Goal: Task Accomplishment & Management: Use online tool/utility

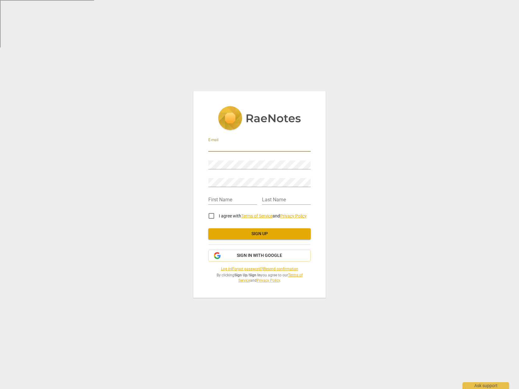
click at [231, 146] on input "email" at bounding box center [259, 147] width 102 height 9
type input "[PERSON_NAME][EMAIL_ADDRESS][DOMAIN_NAME]"
click at [218, 197] on input "text" at bounding box center [232, 200] width 49 height 9
type input "[PERSON_NAME]"
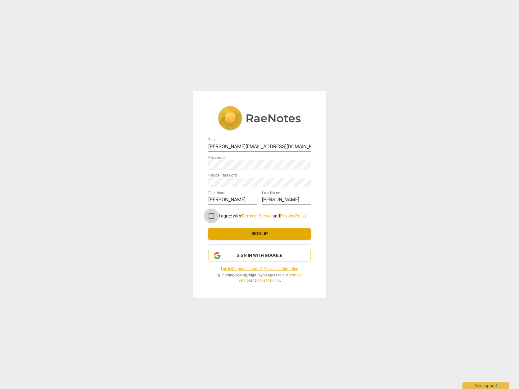
click at [211, 214] on input "I agree with Terms of Service and Privacy Policy" at bounding box center [211, 216] width 15 height 15
checkbox input "true"
click at [246, 231] on span "Sign up" at bounding box center [259, 234] width 92 height 6
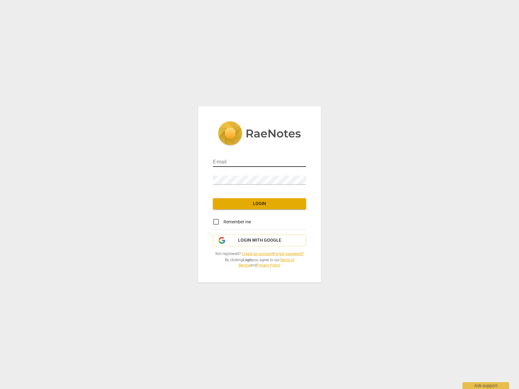
click at [223, 160] on input "email" at bounding box center [259, 162] width 93 height 9
type input "tina@tips4mTina.com"
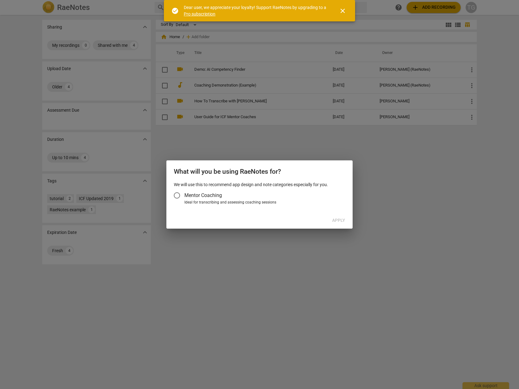
click at [344, 10] on span "close" at bounding box center [342, 10] width 7 height 7
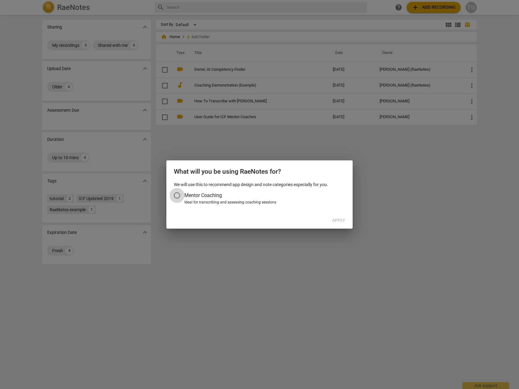
click at [179, 194] on input "Mentor Coaching" at bounding box center [176, 195] width 15 height 15
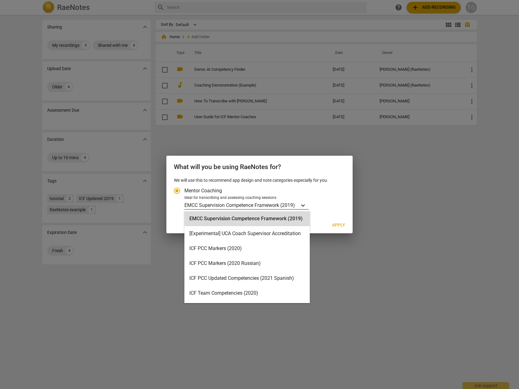
click at [308, 205] on div "Account type" at bounding box center [302, 205] width 11 height 9
click at [0, 0] on input "Ideal for transcribing and assessing coaching sessions EMCC Supervision Compete…" at bounding box center [0, 0] width 0 height 0
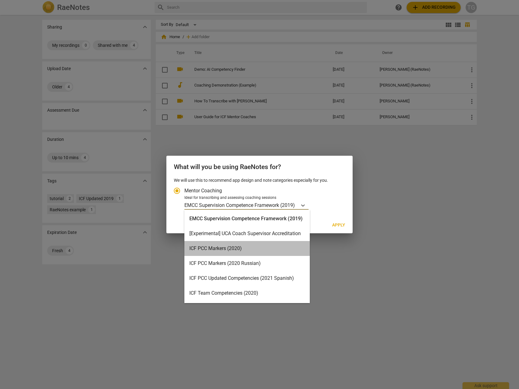
click at [253, 246] on div "ICF PCC Markers (2020)" at bounding box center [246, 248] width 125 height 15
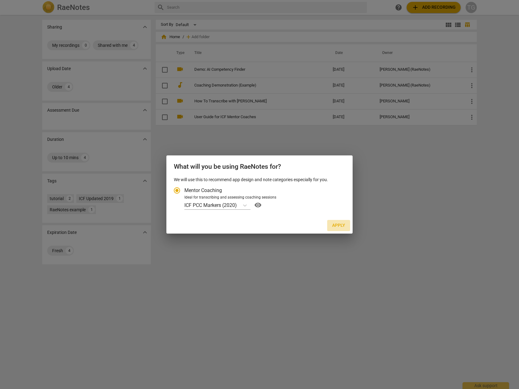
click at [344, 223] on span "Apply" at bounding box center [338, 226] width 13 height 6
radio input "false"
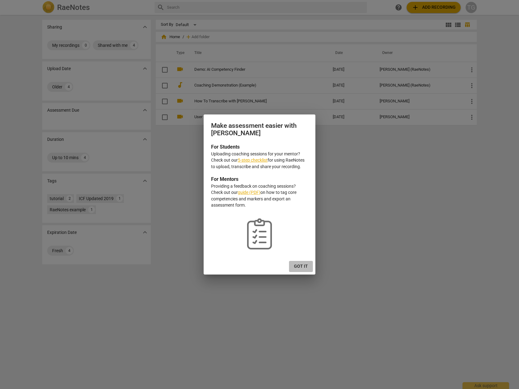
click at [300, 264] on span "Got it" at bounding box center [301, 266] width 14 height 6
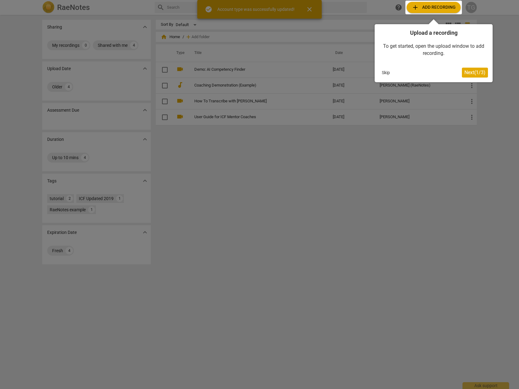
click at [432, 9] on div at bounding box center [433, 8] width 56 height 14
click at [413, 7] on div at bounding box center [433, 8] width 56 height 14
click at [479, 70] on span "Next ( 1 / 3 )" at bounding box center [474, 73] width 21 height 6
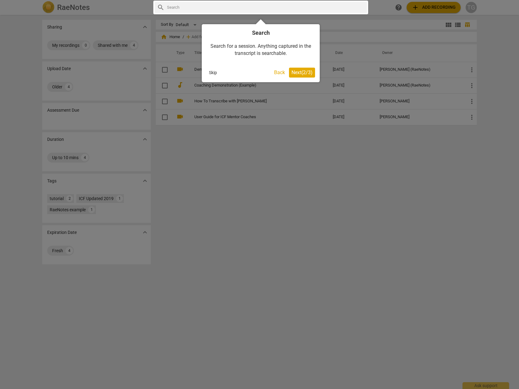
click at [302, 71] on span "Next ( 2 / 3 )" at bounding box center [301, 73] width 21 height 6
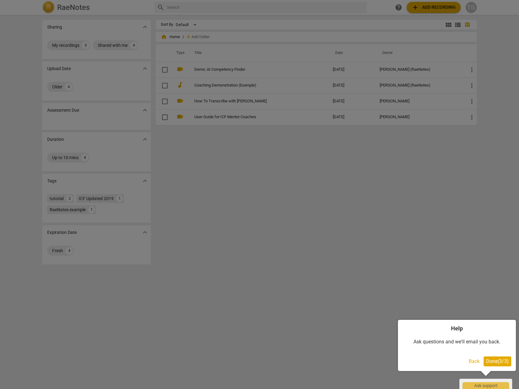
click at [470, 234] on div at bounding box center [259, 194] width 519 height 389
click at [505, 360] on span "Done ( 3 / 3 )" at bounding box center [497, 361] width 23 height 6
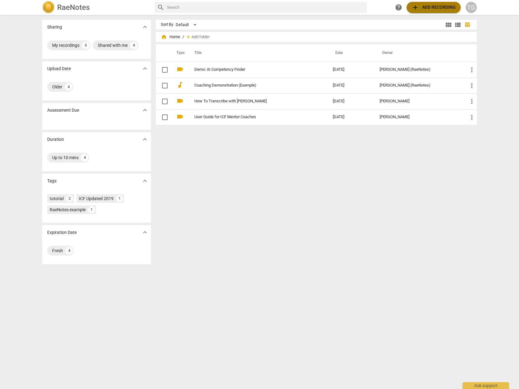
click at [414, 9] on span "add" at bounding box center [414, 7] width 7 height 7
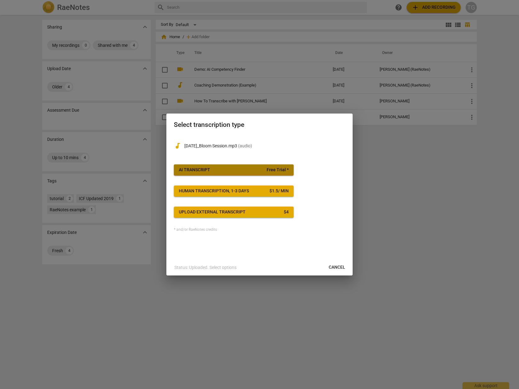
click at [228, 169] on span "AI Transcript Free Trial *" at bounding box center [234, 170] width 110 height 6
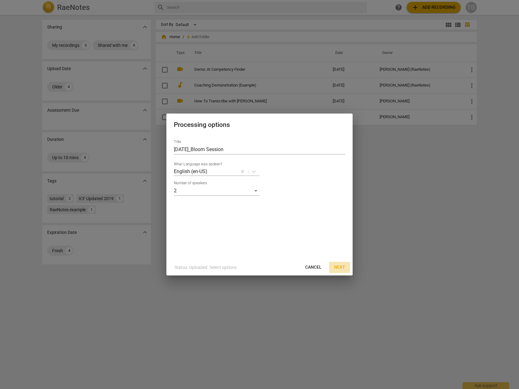
click at [338, 266] on span "Next" at bounding box center [339, 267] width 11 height 6
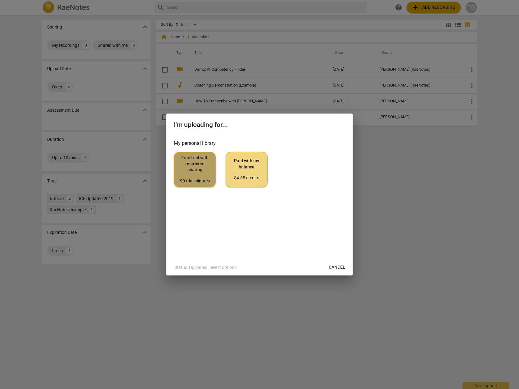
click at [191, 167] on span "Free trial with restricted sharing 90 trial minutes" at bounding box center [194, 169] width 31 height 29
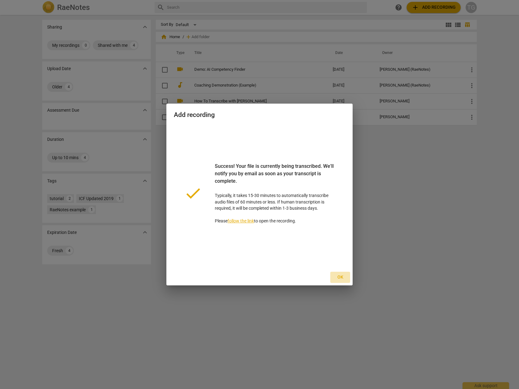
click at [340, 276] on span "Ok" at bounding box center [340, 277] width 10 height 6
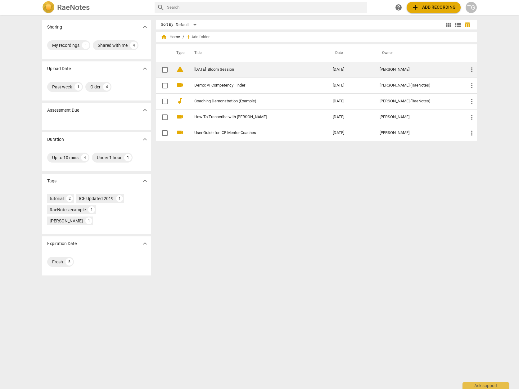
click at [178, 69] on span "warning" at bounding box center [179, 68] width 7 height 7
